Goal: Information Seeking & Learning: Find specific page/section

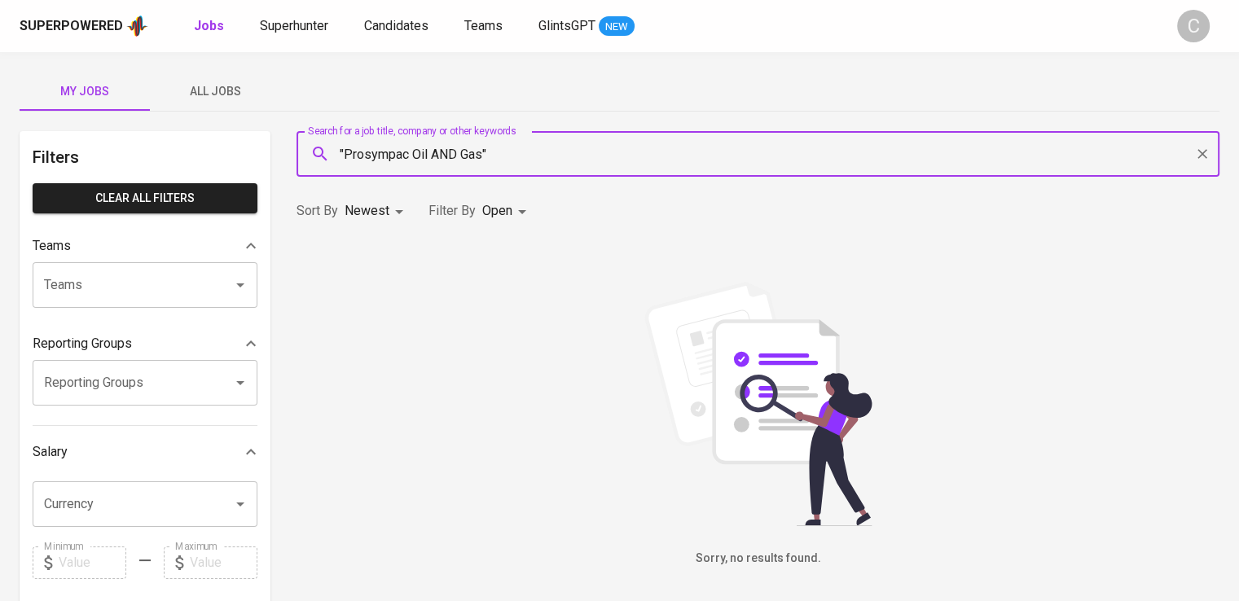
type input ""Prosympac Oil AND Gas""
click at [289, 7] on div "Superpowered Jobs Superhunter Candidates Teams GlintsGPT NEW C" at bounding box center [619, 26] width 1239 height 52
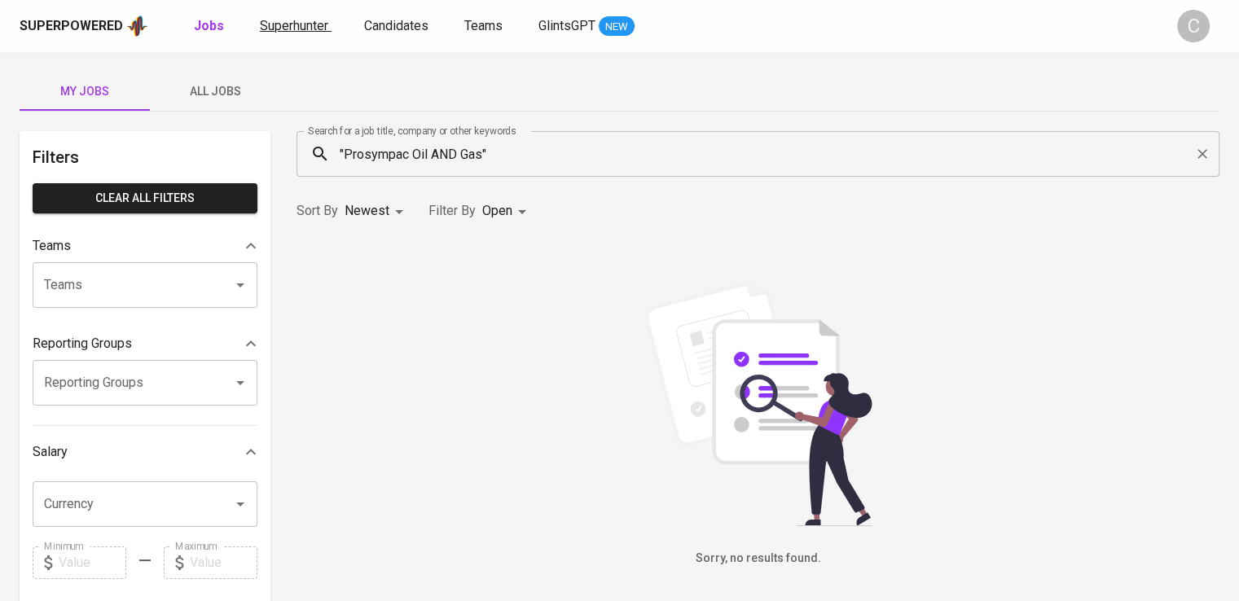
click at [300, 18] on span "Superhunter" at bounding box center [294, 25] width 68 height 15
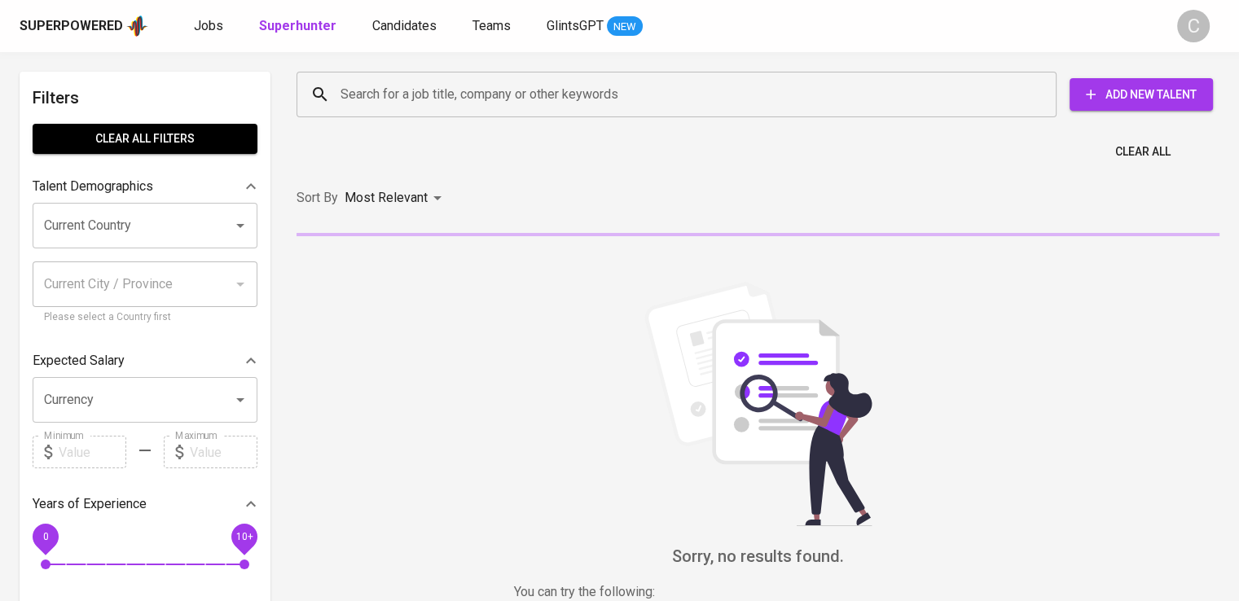
click at [446, 112] on div "Search for a job title, company or other keywords" at bounding box center [676, 95] width 760 height 46
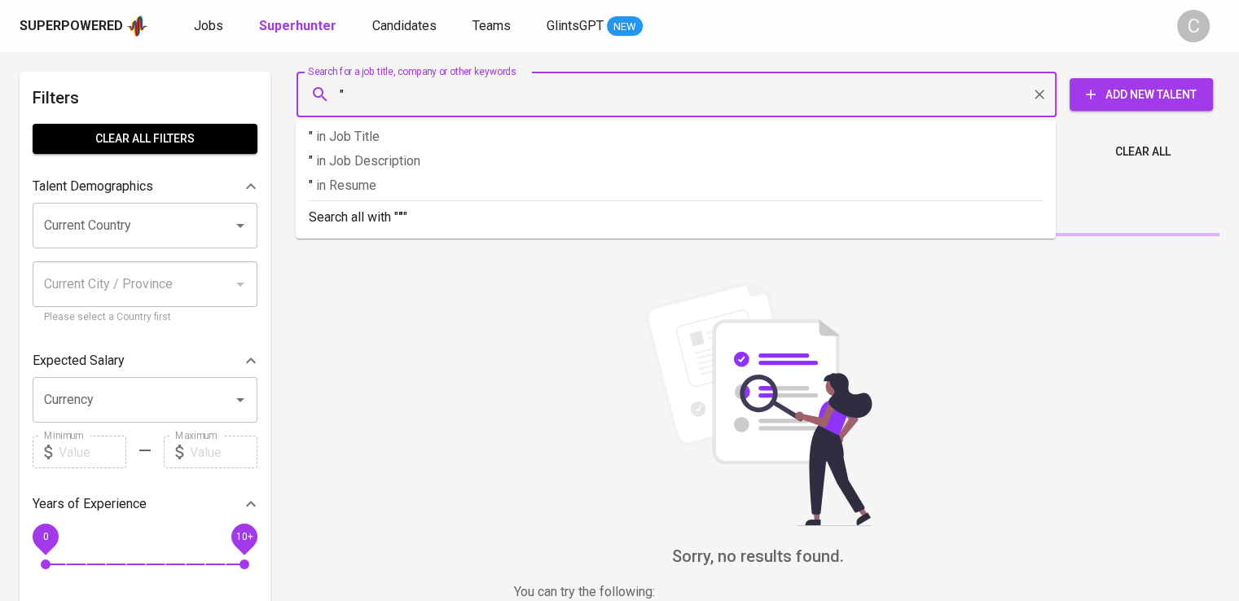
paste input "Prosympac Oil AND Gas"
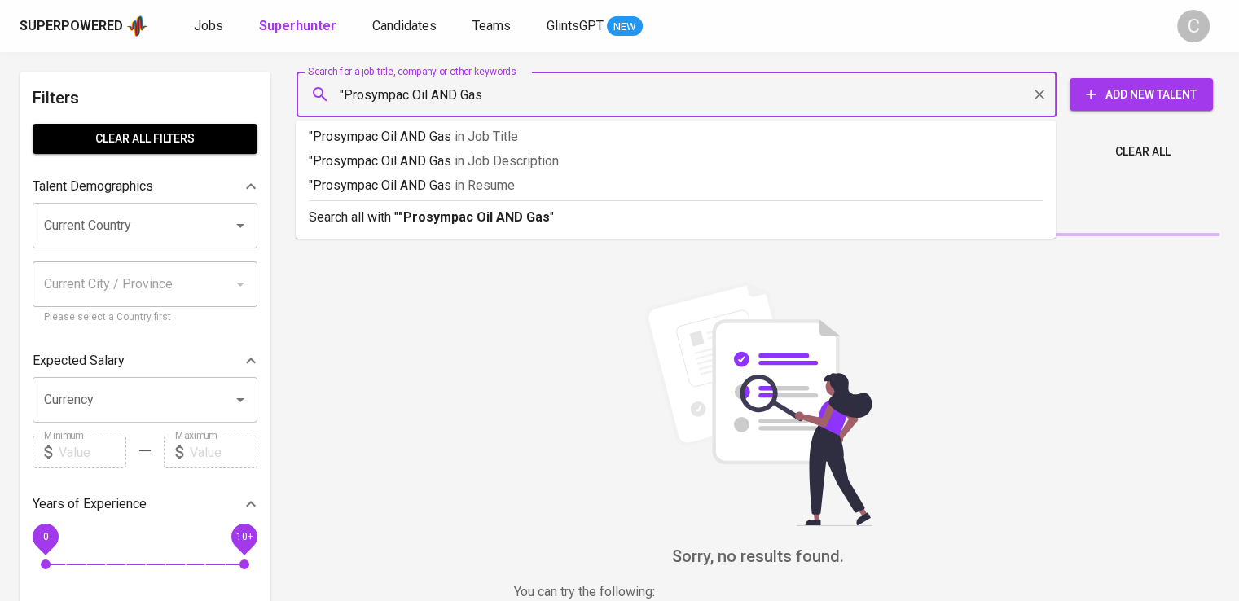
type input ""Prosympac Oil AND Gas""
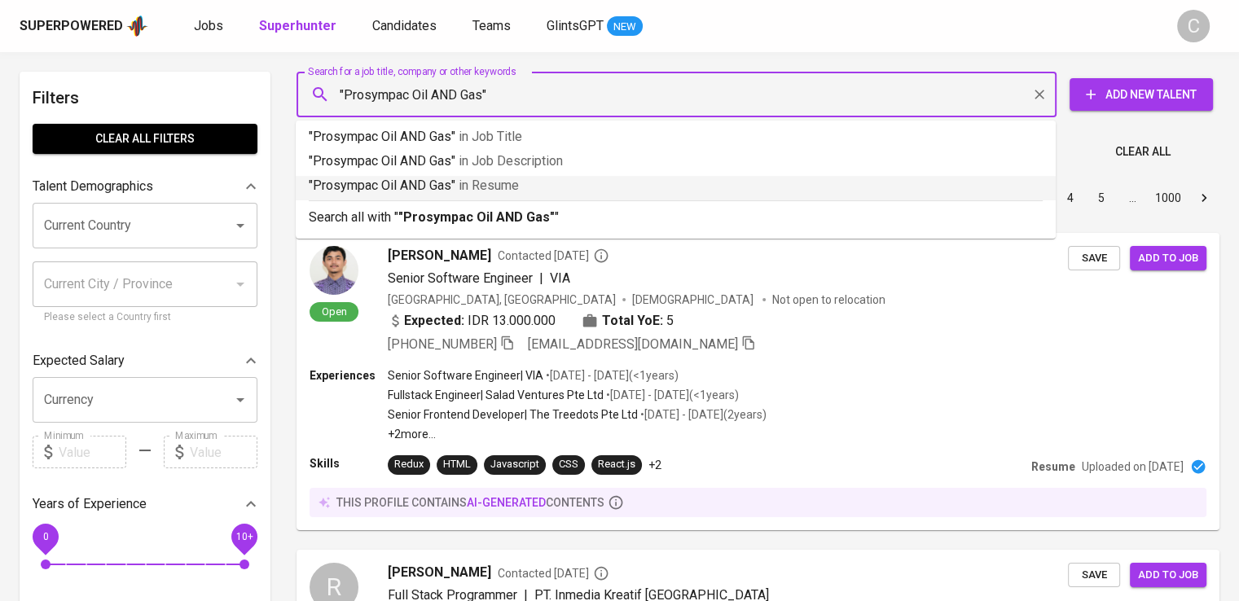
click at [454, 189] on p ""Prosympac Oil AND Gas" in Resume" at bounding box center [676, 186] width 734 height 20
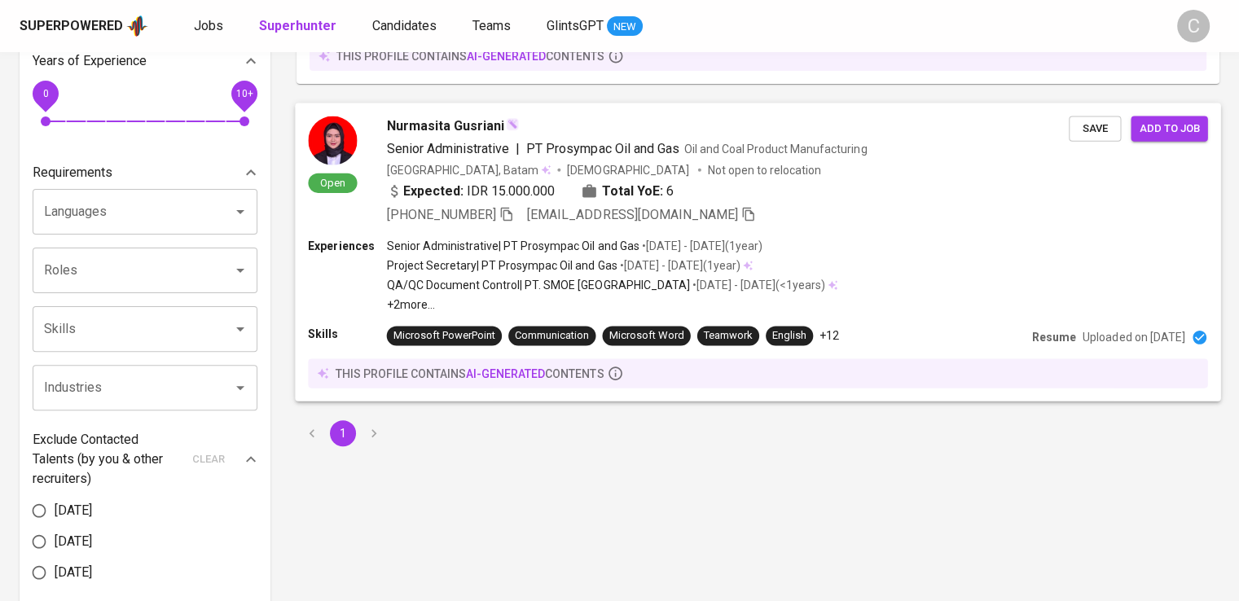
scroll to position [459, 0]
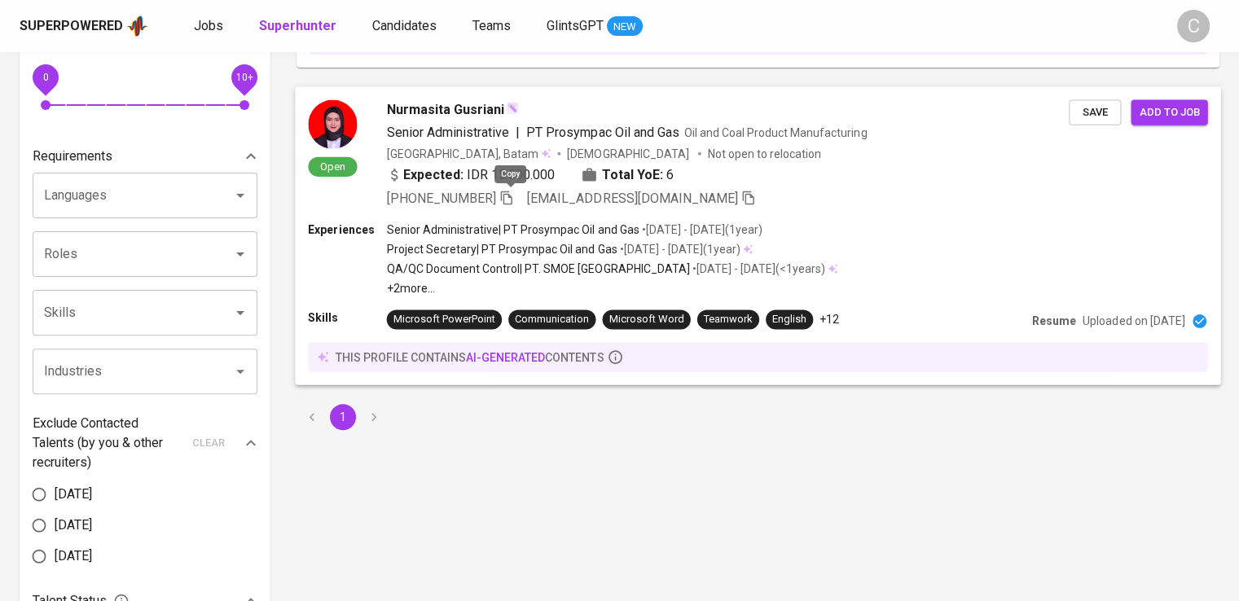
click at [514, 199] on icon "button" at bounding box center [506, 197] width 15 height 15
click at [822, 458] on div "Search for a job title, company or other keywords Search for a job title, compa…" at bounding box center [757, 283] width 923 height 1342
click at [588, 434] on div "1" at bounding box center [758, 417] width 942 height 46
click at [505, 203] on span at bounding box center [507, 198] width 15 height 15
